Goal: Task Accomplishment & Management: Manage account settings

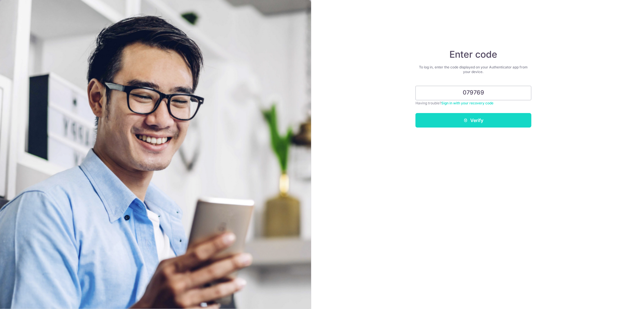
type input "079769"
click at [475, 120] on button "Verify" at bounding box center [473, 120] width 116 height 14
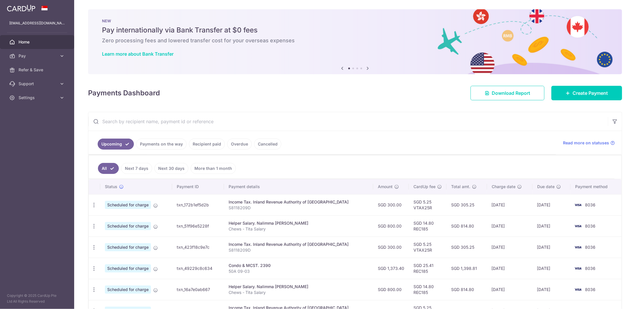
click at [164, 144] on link "Payments on the way" at bounding box center [161, 143] width 50 height 11
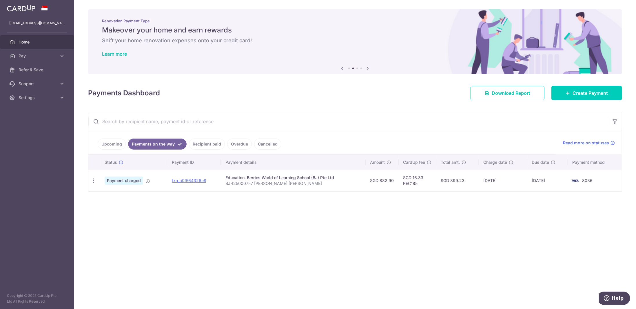
click at [316, 221] on div "× Pause Schedule Pause all future payments in this series Pause just this one p…" at bounding box center [354, 154] width 561 height 309
click at [21, 98] on span "Settings" at bounding box center [38, 98] width 38 height 6
click at [25, 125] on span "Logout" at bounding box center [38, 125] width 38 height 6
